Goal: Navigation & Orientation: Understand site structure

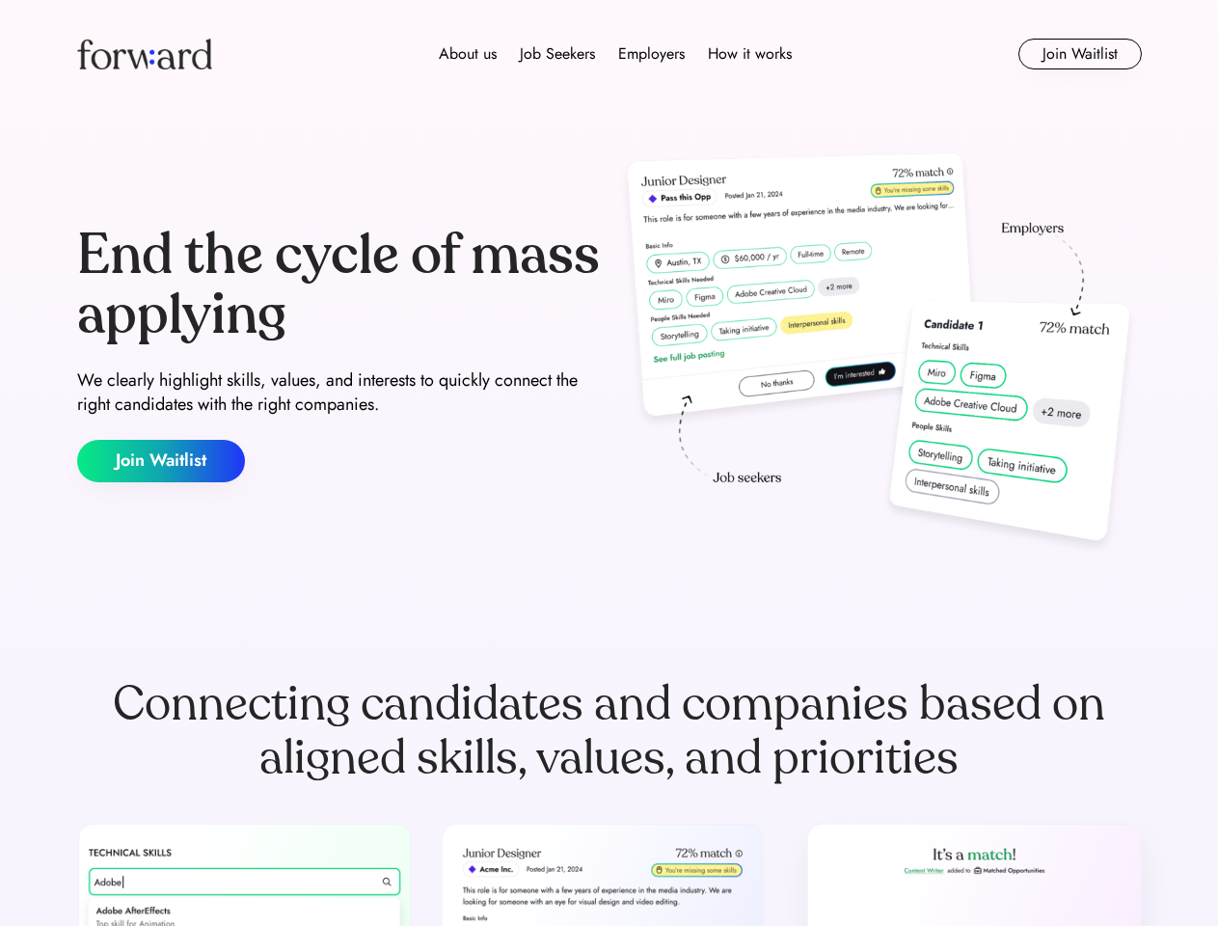
click at [608, 463] on div "End the cycle of mass applying We clearly highlight skills, values, and interes…" at bounding box center [609, 354] width 1064 height 415
click at [609, 54] on div "About us Job Seekers Employers How it works" at bounding box center [615, 53] width 760 height 23
click at [145, 54] on img at bounding box center [144, 54] width 135 height 31
click at [615, 54] on div "About us Job Seekers Employers How it works" at bounding box center [615, 53] width 760 height 23
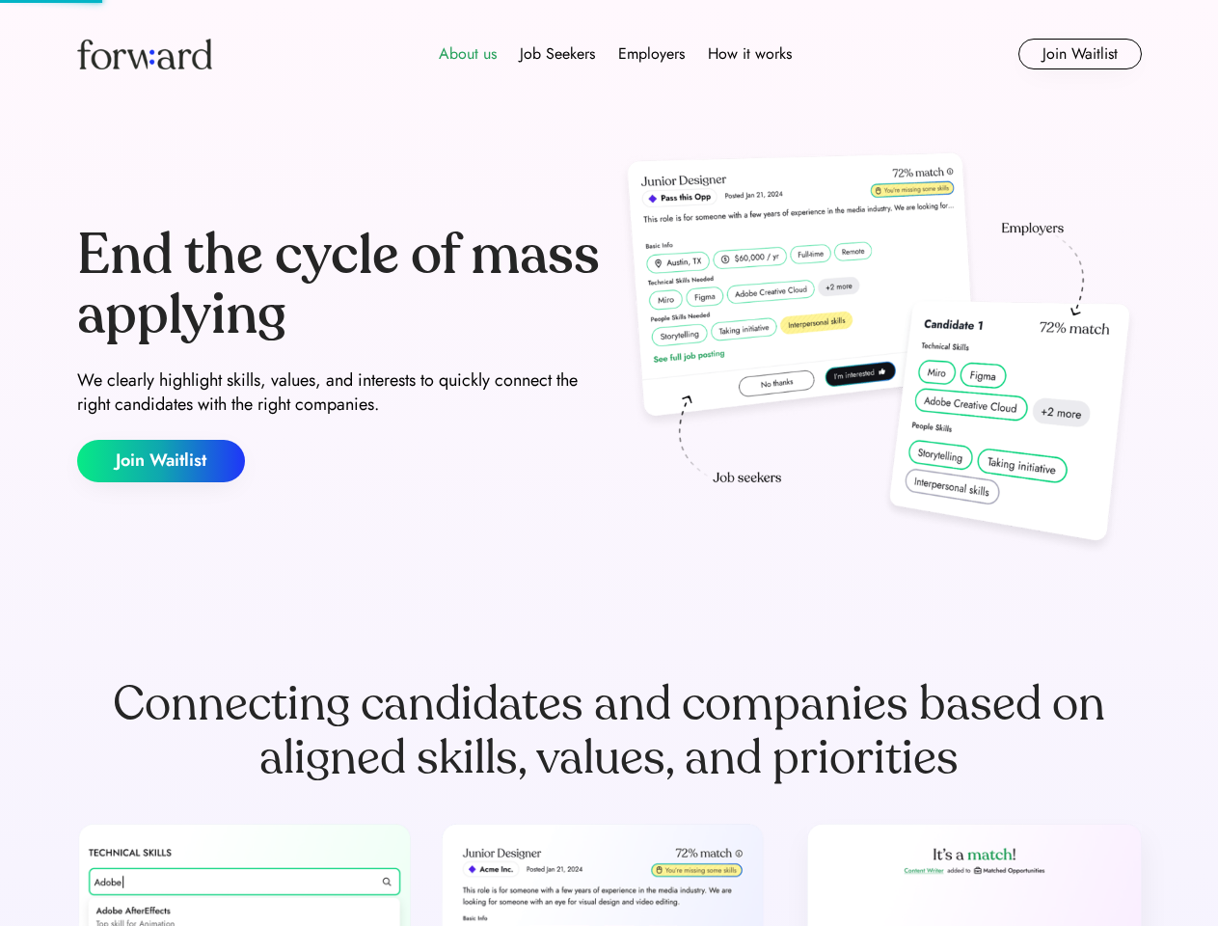
click at [468, 54] on div "About us" at bounding box center [468, 53] width 58 height 23
click at [557, 54] on div "Job Seekers" at bounding box center [557, 53] width 75 height 23
click at [651, 54] on div "Employers" at bounding box center [651, 53] width 67 height 23
click at [748, 54] on div "How it works" at bounding box center [750, 53] width 84 height 23
click at [1079, 54] on button "Join Waitlist" at bounding box center [1079, 54] width 123 height 31
